Goal: Task Accomplishment & Management: Use online tool/utility

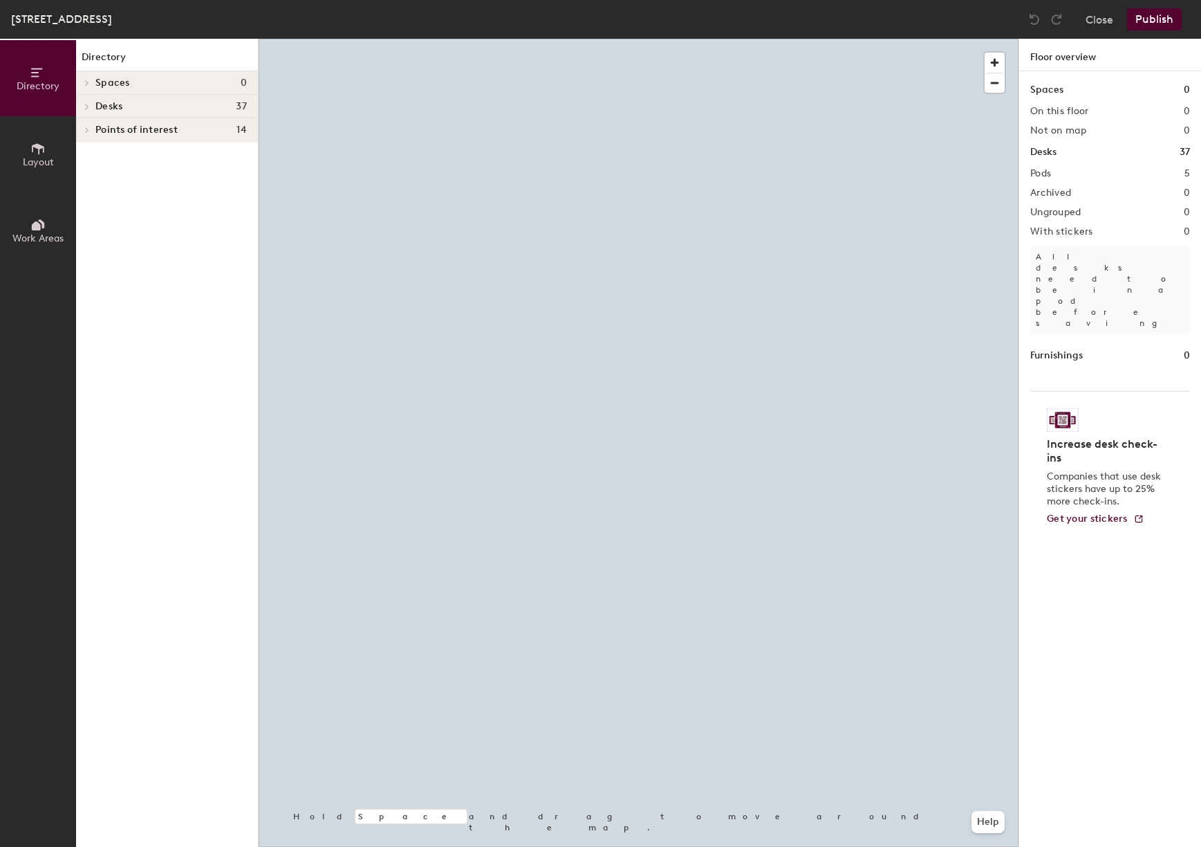
click at [84, 108] on icon at bounding box center [87, 106] width 6 height 7
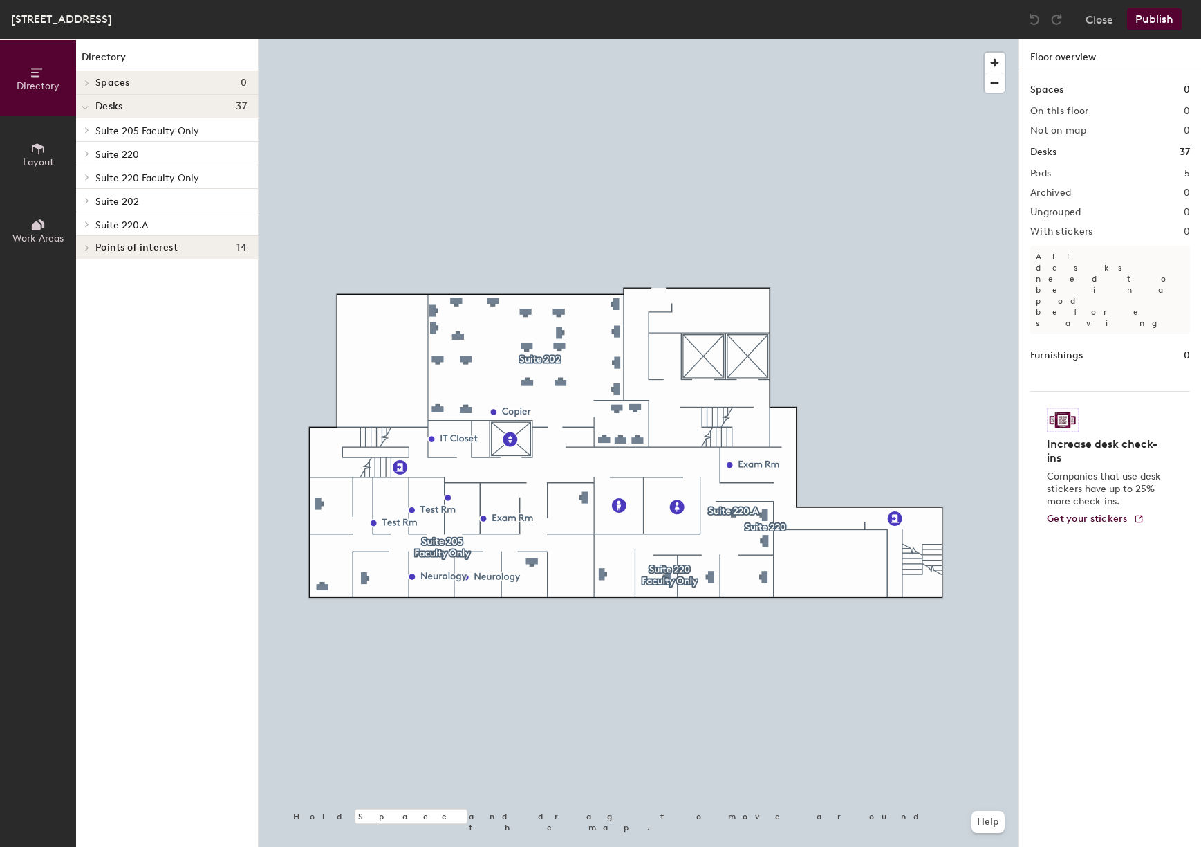
click at [85, 150] on icon at bounding box center [87, 153] width 6 height 7
click at [89, 246] on icon at bounding box center [87, 244] width 6 height 7
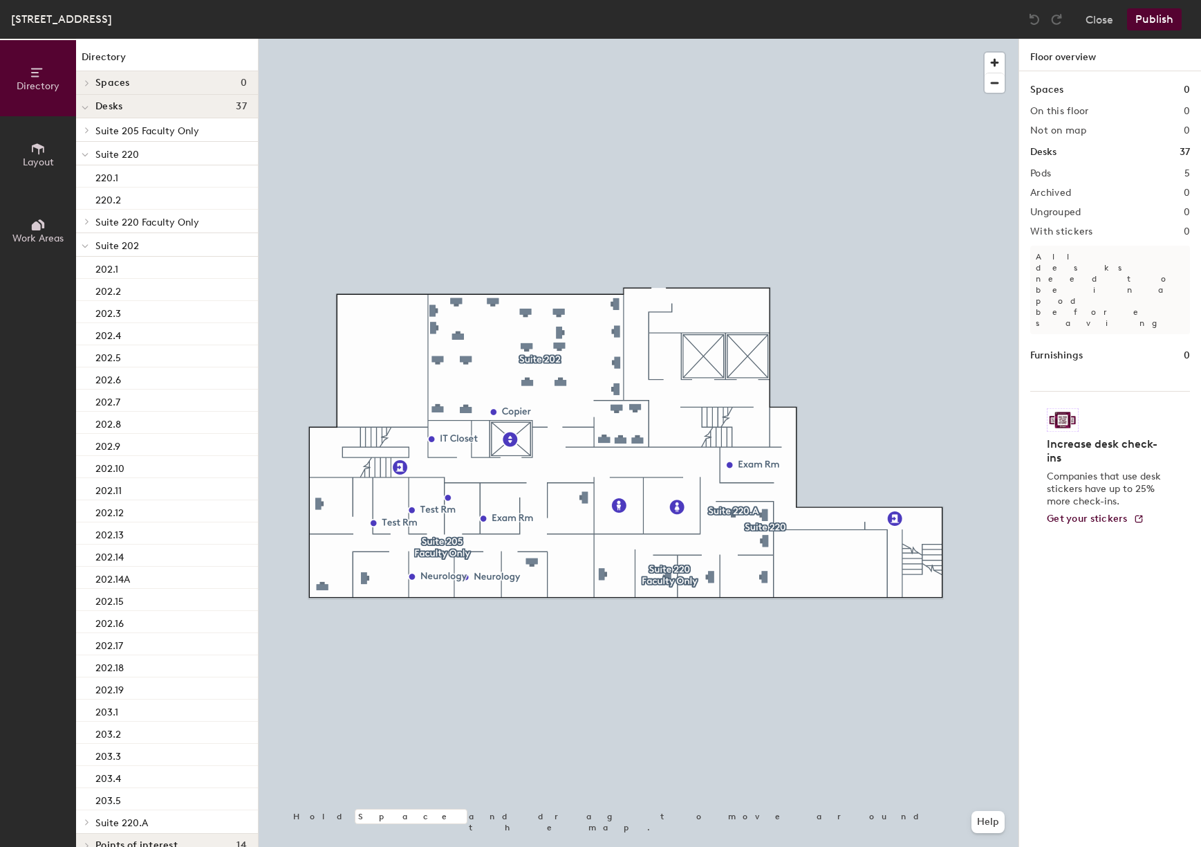
click at [89, 246] on div at bounding box center [85, 244] width 18 height 23
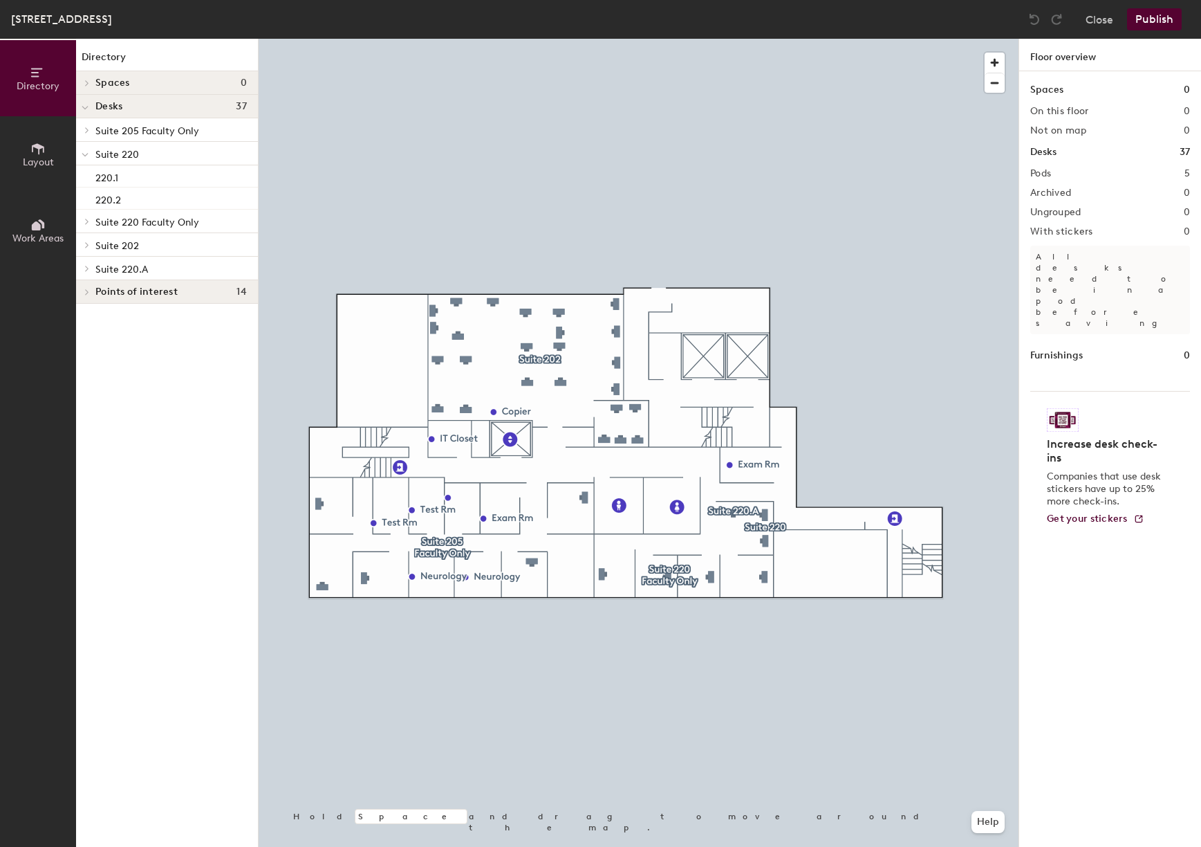
click at [85, 266] on icon at bounding box center [87, 268] width 6 height 7
click at [89, 221] on icon at bounding box center [87, 222] width 3 height 6
click at [89, 221] on div at bounding box center [85, 221] width 18 height 23
drag, startPoint x: 212, startPoint y: 142, endPoint x: 151, endPoint y: 120, distance: 64.8
click at [210, 142] on div "Suite 220" at bounding box center [167, 154] width 182 height 24
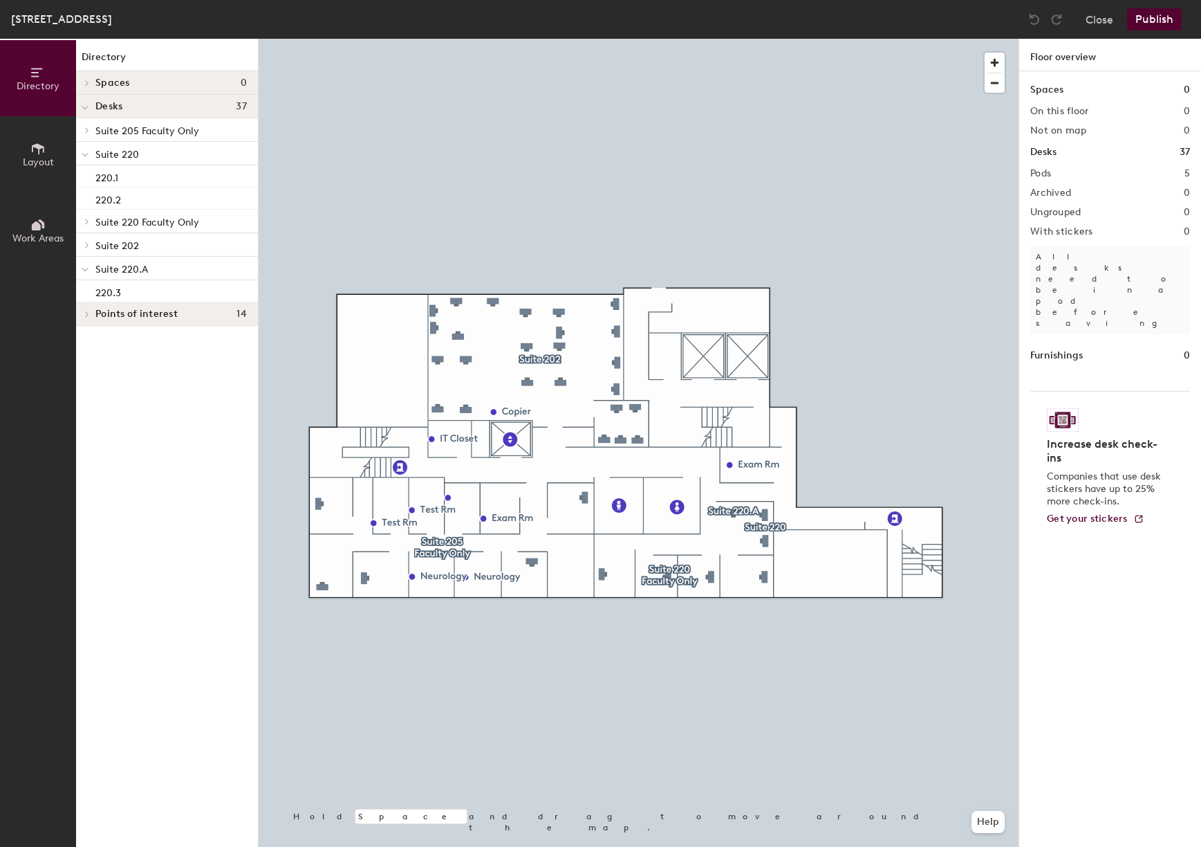
click at [86, 83] on icon at bounding box center [87, 83] width 6 height 7
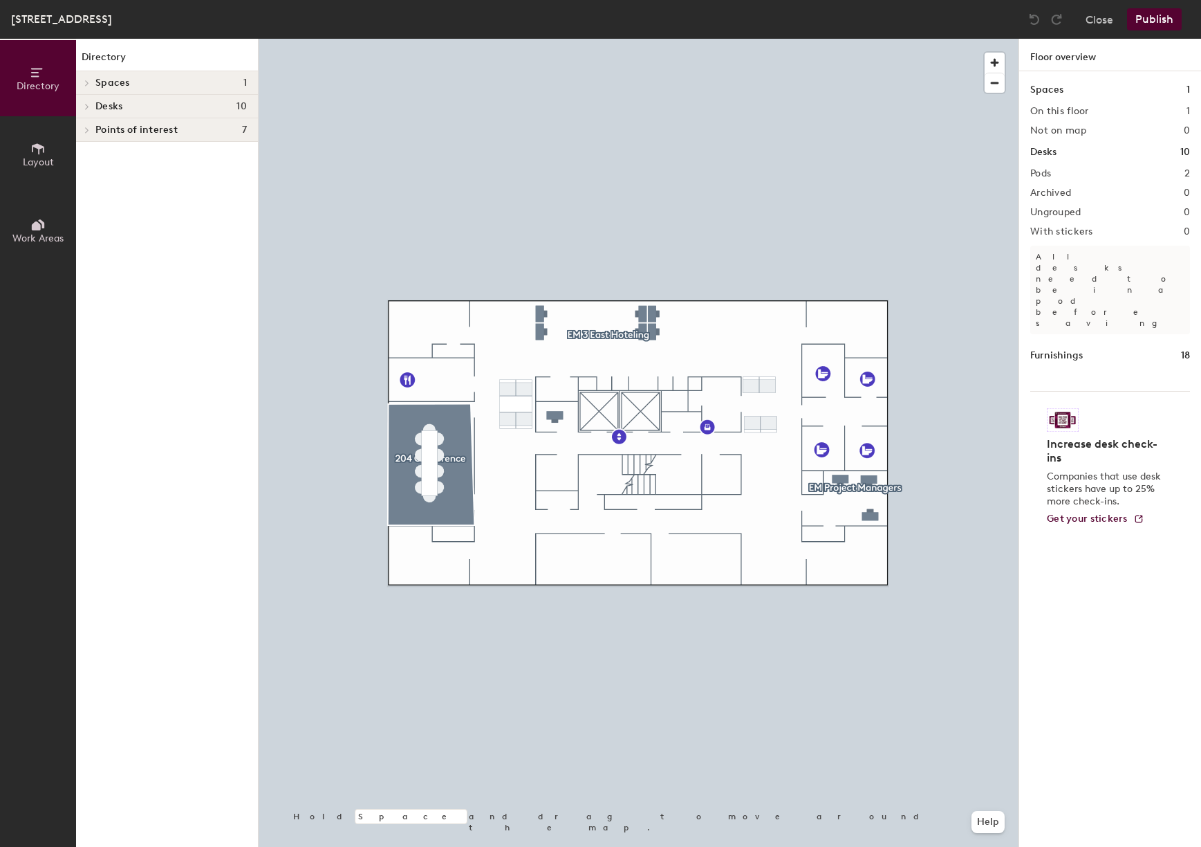
click at [90, 108] on span at bounding box center [86, 106] width 12 height 7
click at [89, 130] on icon at bounding box center [87, 130] width 6 height 7
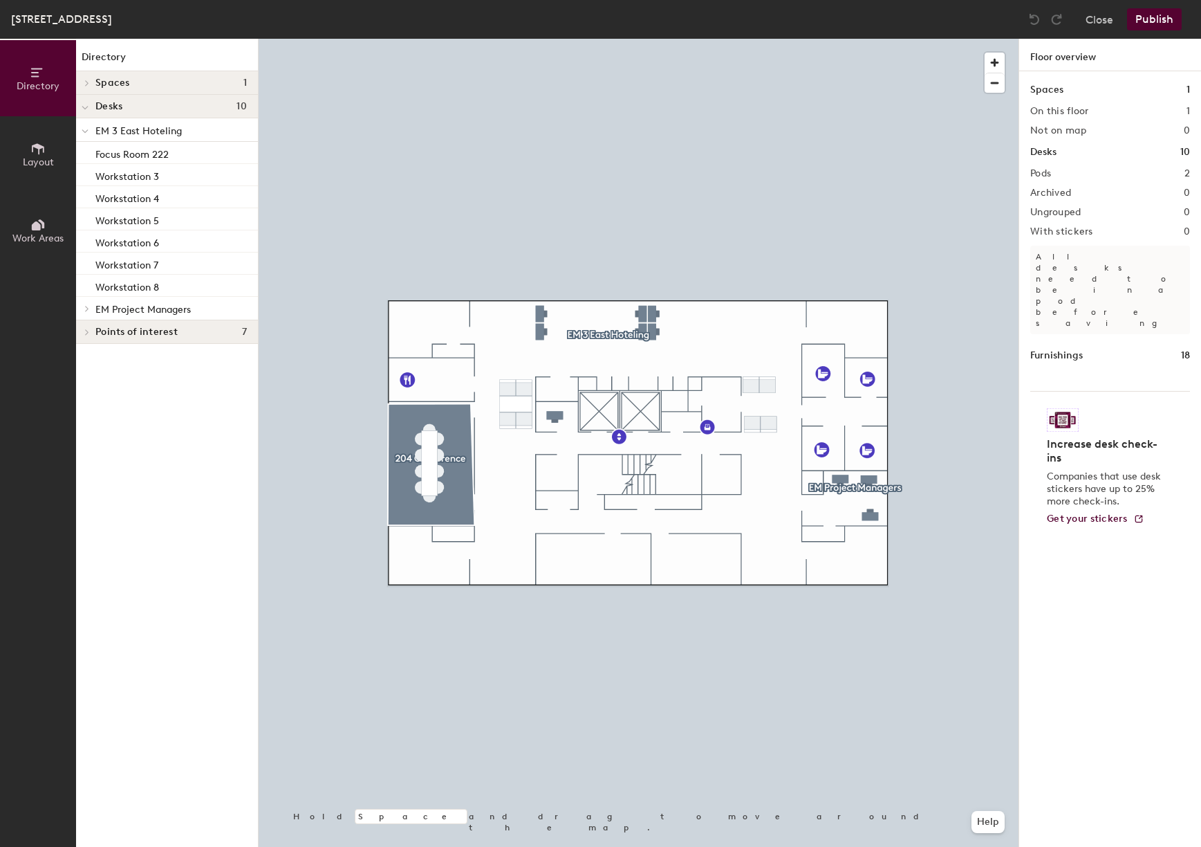
click at [85, 309] on icon at bounding box center [87, 308] width 6 height 7
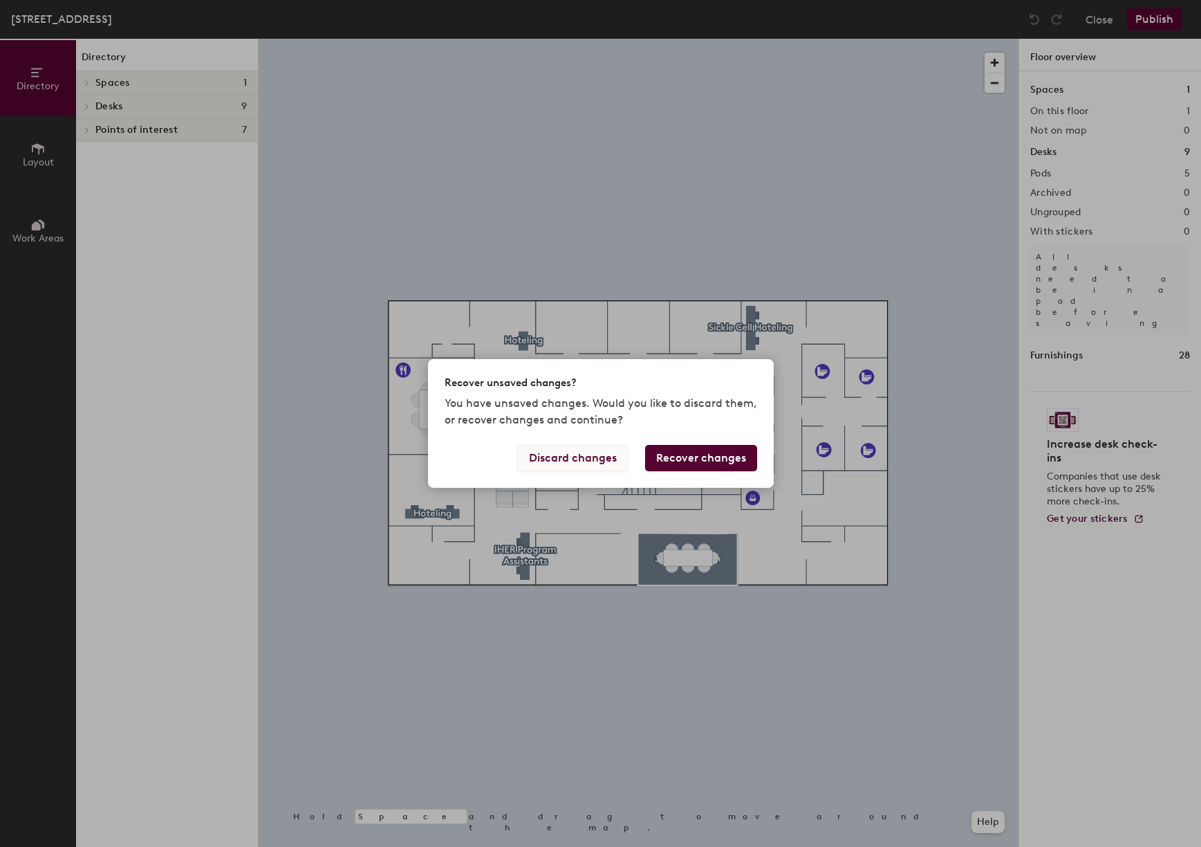
click at [582, 462] on button "Discard changes" at bounding box center [572, 458] width 111 height 26
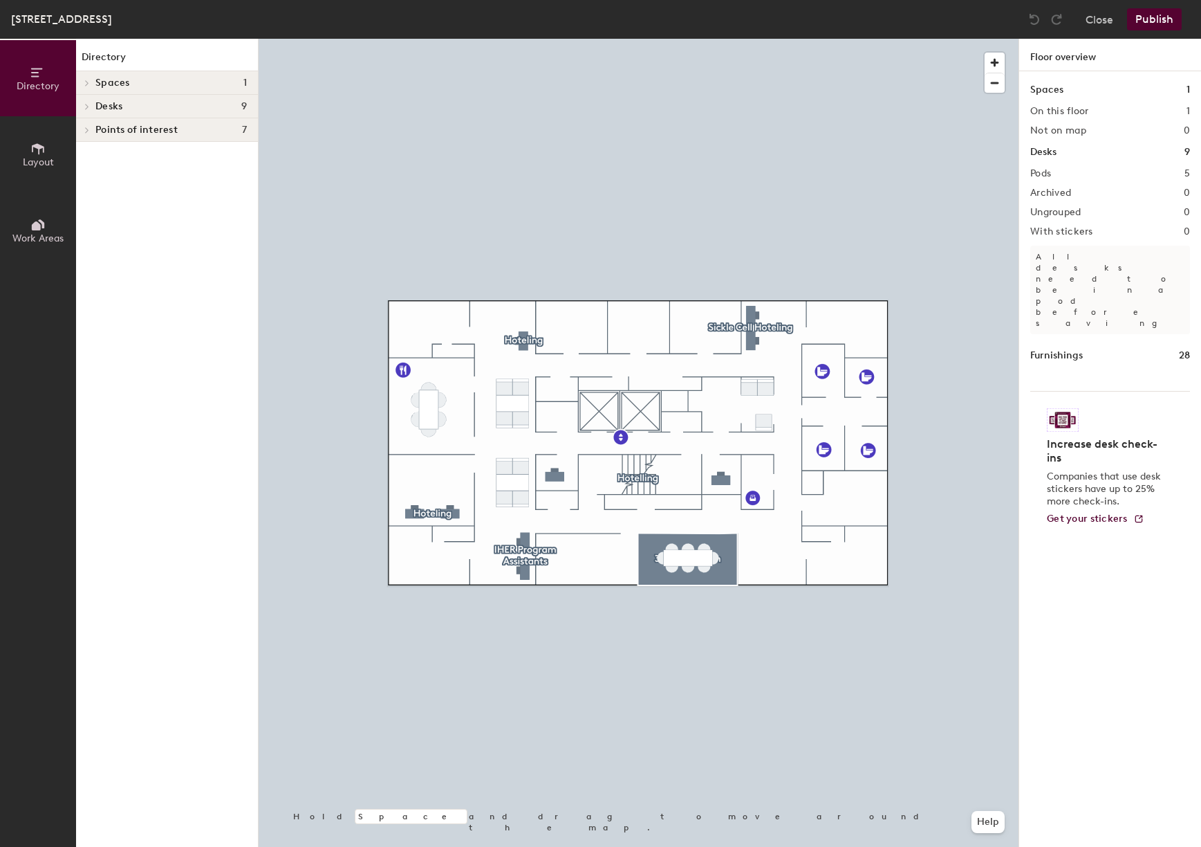
click at [87, 107] on icon at bounding box center [87, 106] width 6 height 7
click at [89, 127] on icon at bounding box center [87, 130] width 6 height 7
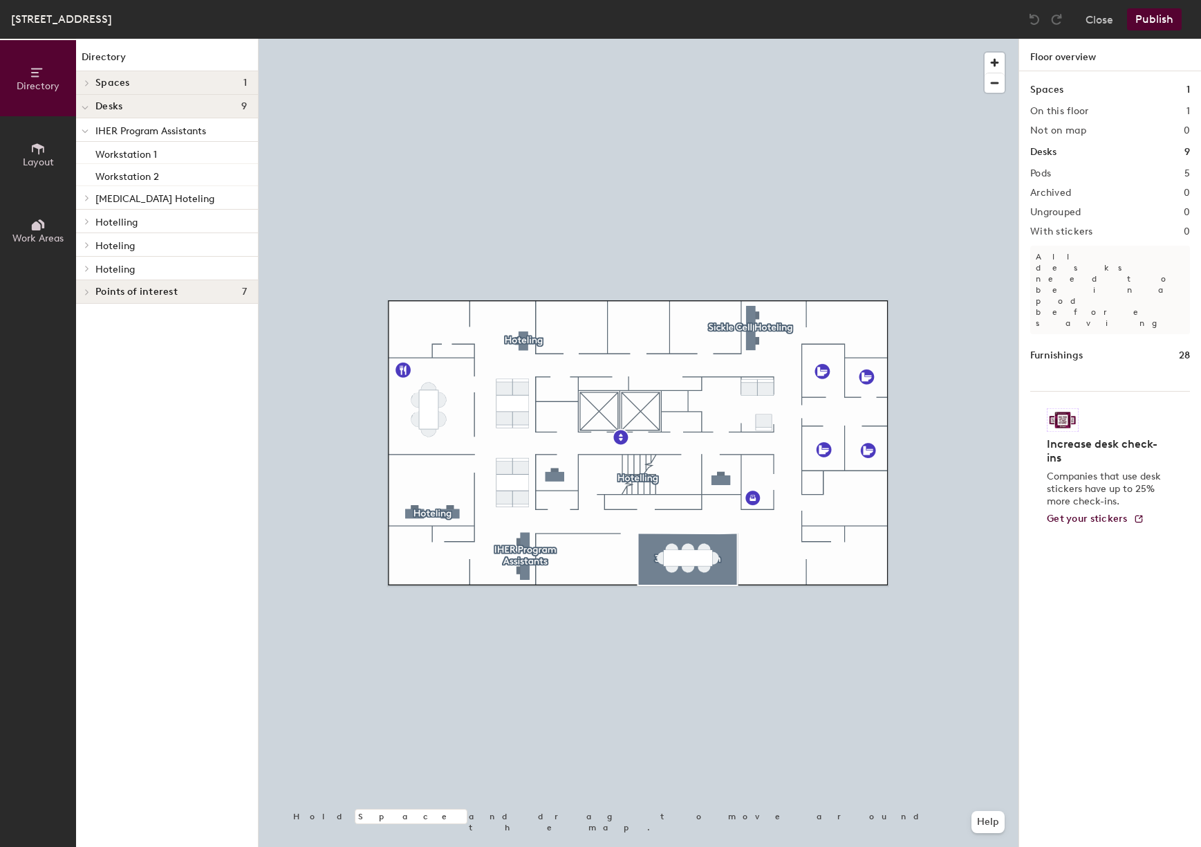
click at [85, 196] on icon at bounding box center [87, 197] width 6 height 7
click at [83, 266] on span at bounding box center [86, 265] width 12 height 7
click at [86, 333] on icon at bounding box center [87, 333] width 6 height 7
click at [83, 380] on span at bounding box center [86, 379] width 12 height 7
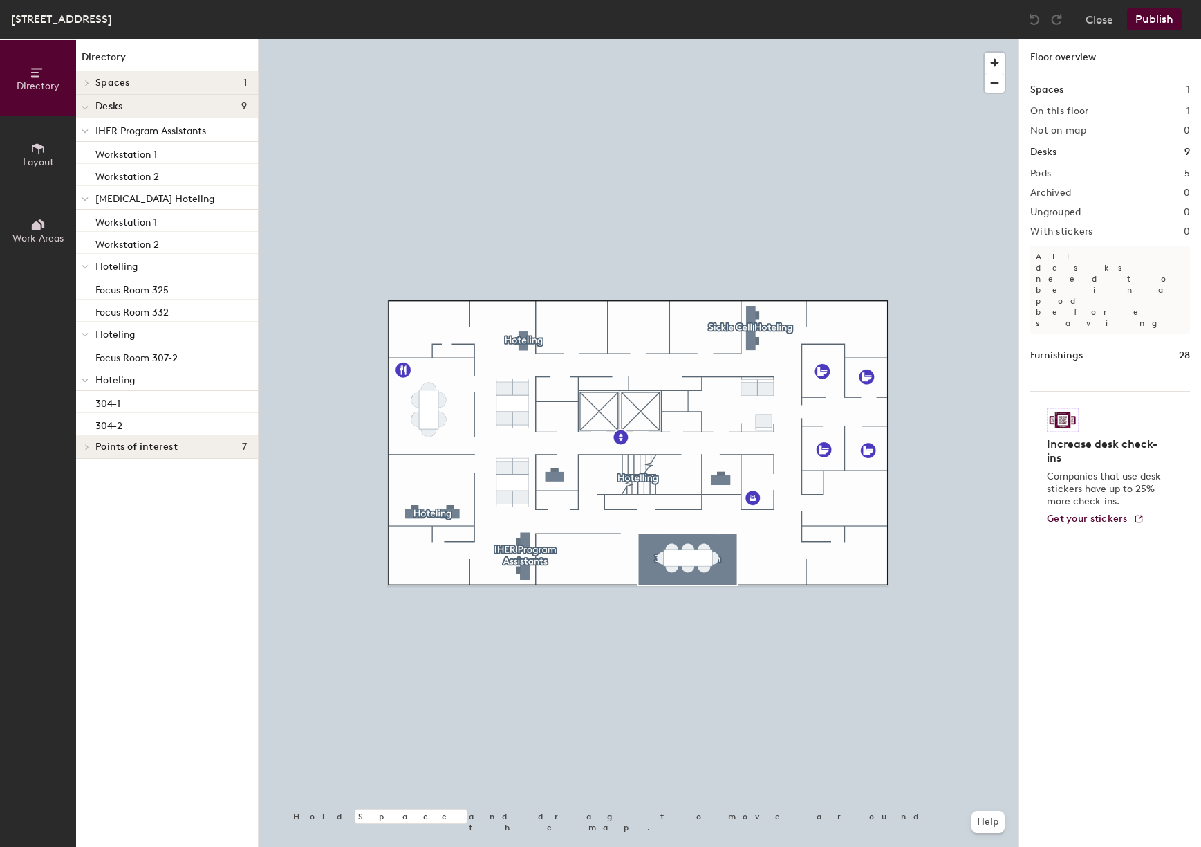
click at [83, 200] on icon at bounding box center [85, 199] width 7 height 6
click at [88, 403] on icon at bounding box center [87, 403] width 3 height 6
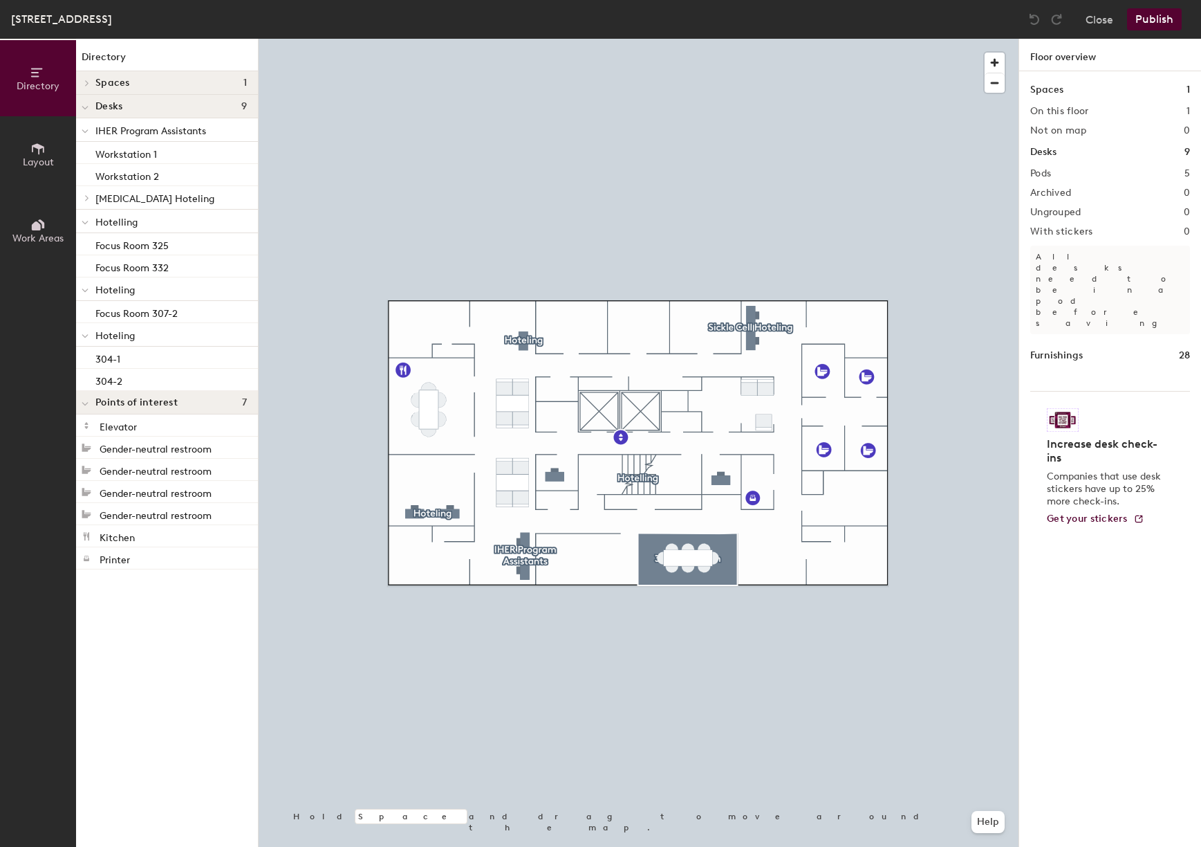
click at [88, 403] on icon at bounding box center [85, 404] width 6 height 3
click at [87, 198] on icon at bounding box center [87, 198] width 3 height 6
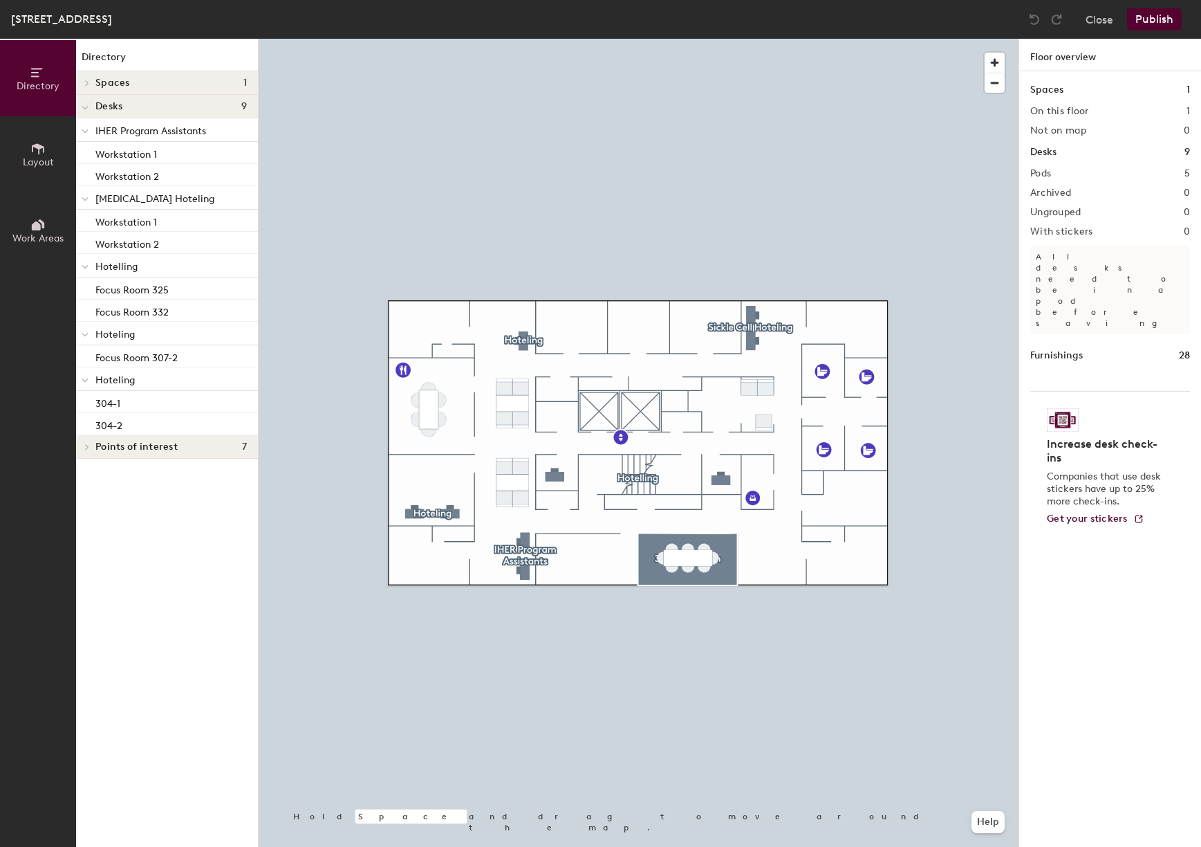
click at [87, 82] on icon at bounding box center [87, 83] width 6 height 7
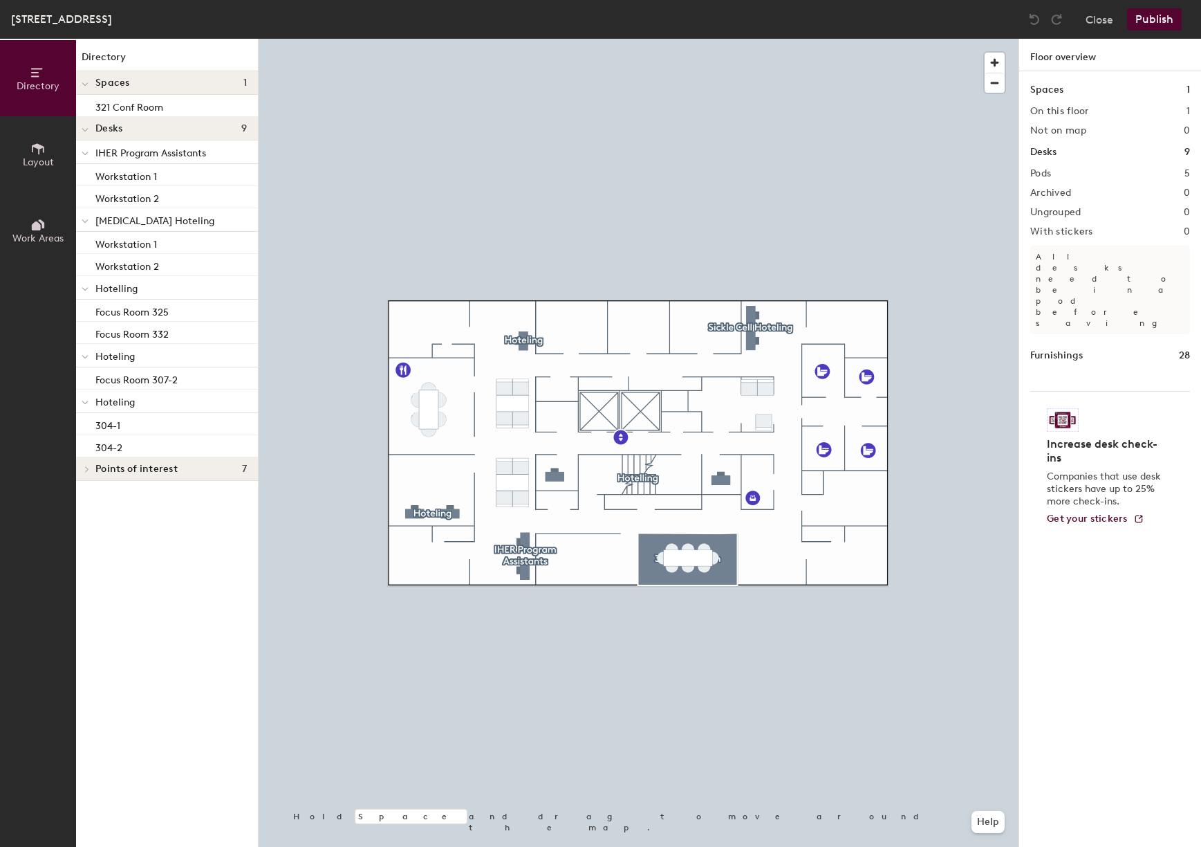
click at [519, 31] on div "3 East 101st St, Floor 3 Close Publish Directory Layout Work Areas Directory Sp…" at bounding box center [600, 423] width 1201 height 847
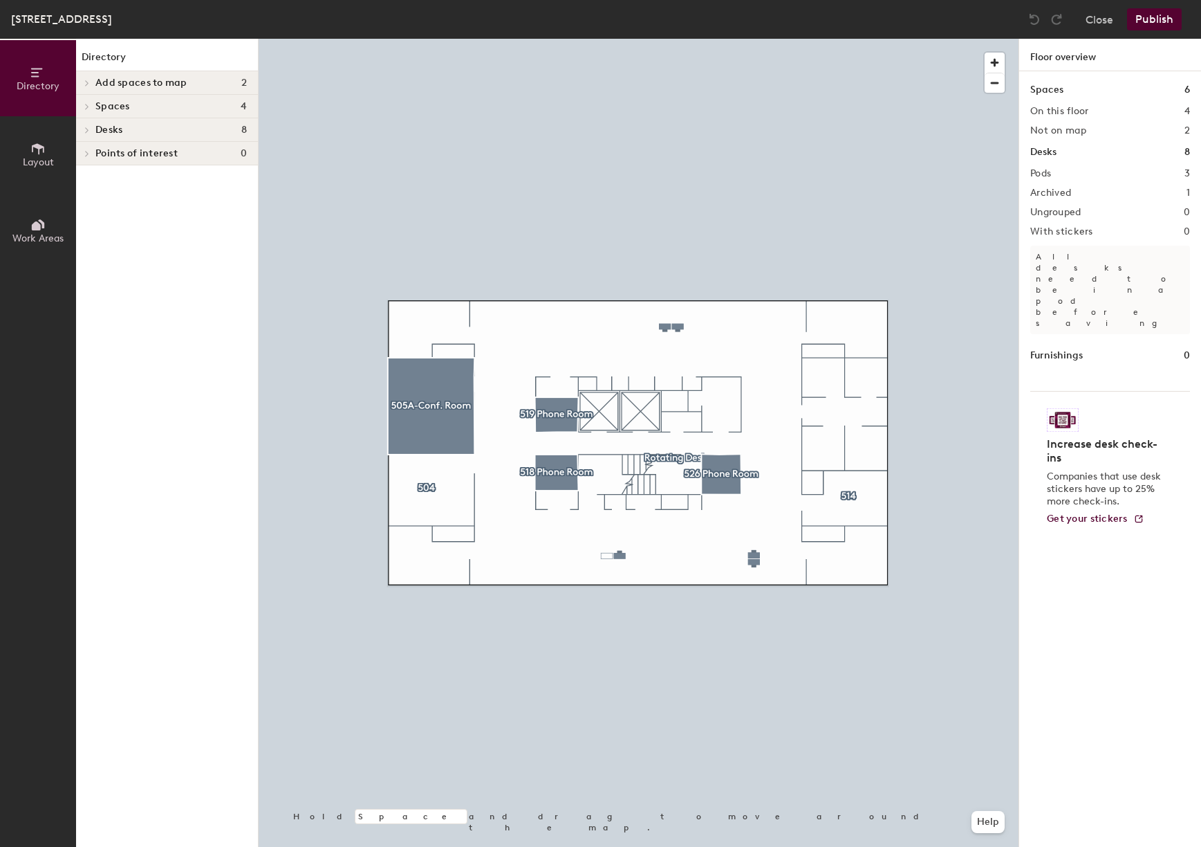
click at [86, 129] on icon at bounding box center [87, 130] width 6 height 7
click at [88, 153] on icon at bounding box center [87, 154] width 3 height 6
click at [86, 200] on icon at bounding box center [87, 199] width 6 height 7
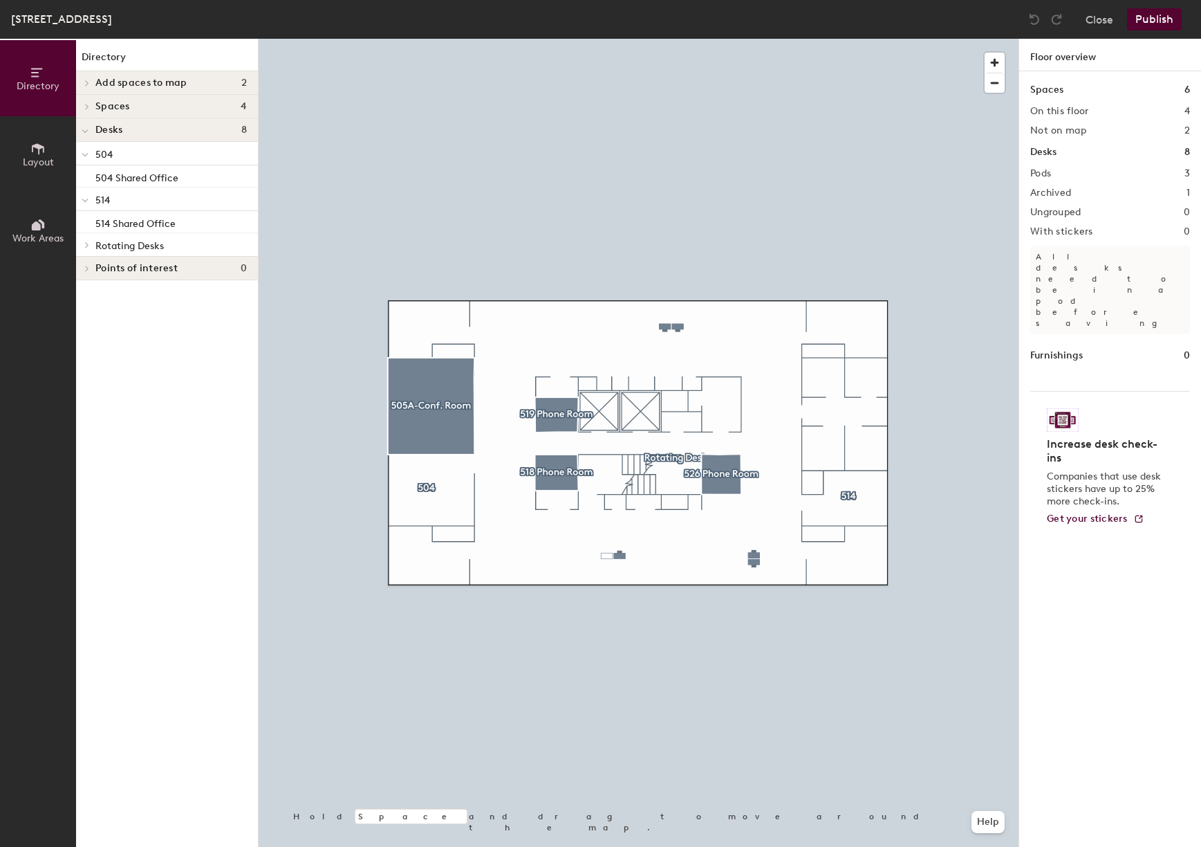
click at [84, 246] on icon at bounding box center [87, 244] width 6 height 7
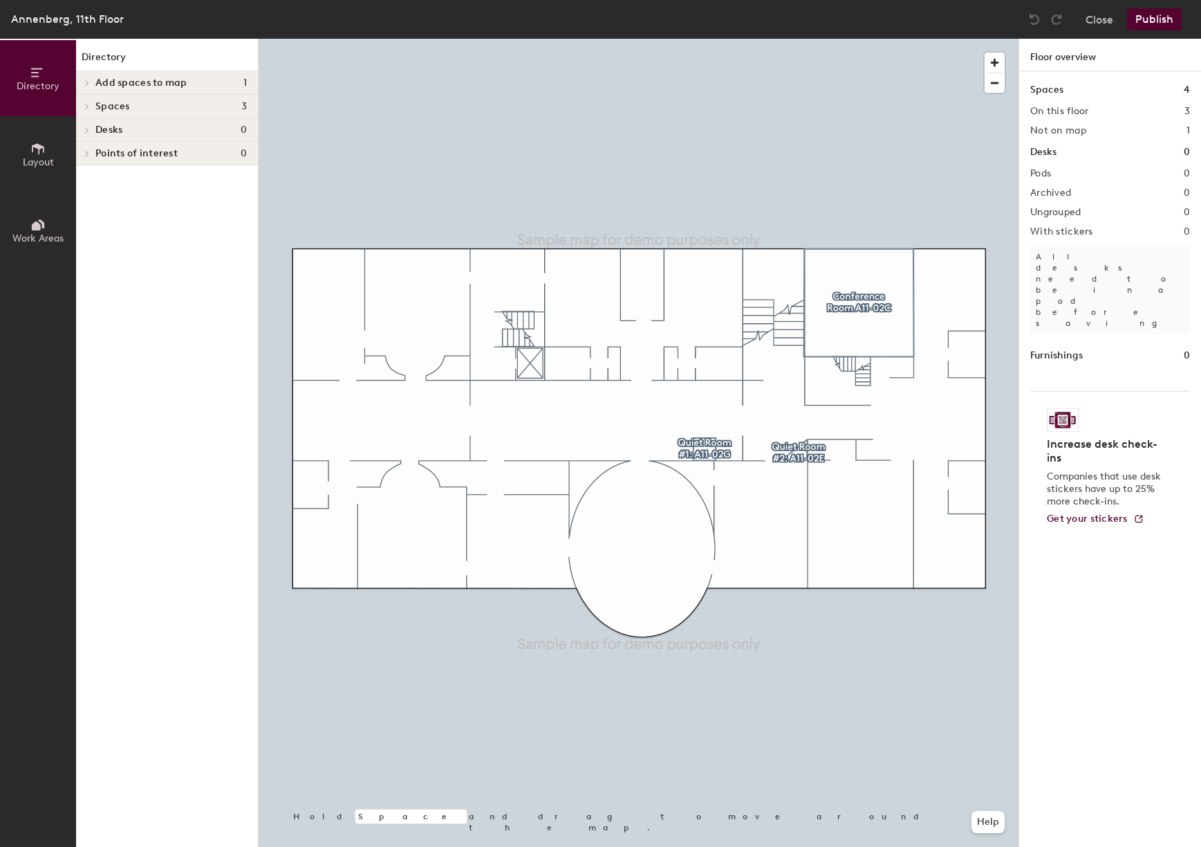
click at [91, 104] on span at bounding box center [86, 106] width 12 height 7
